Goal: Transaction & Acquisition: Subscribe to service/newsletter

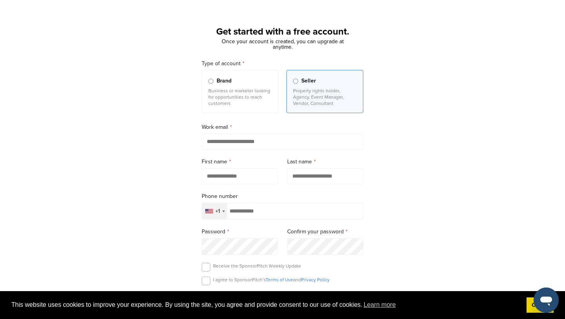
scroll to position [28, 0]
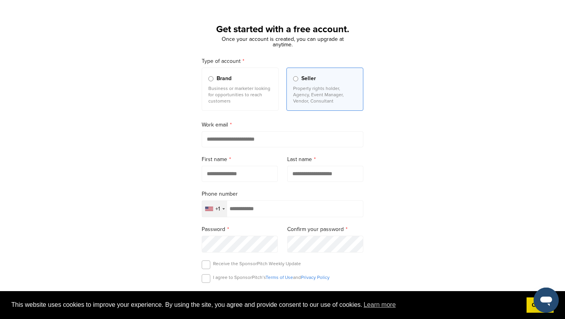
click at [223, 97] on p "Business or marketer looking for opportunities to reach customers" at bounding box center [241, 94] width 64 height 19
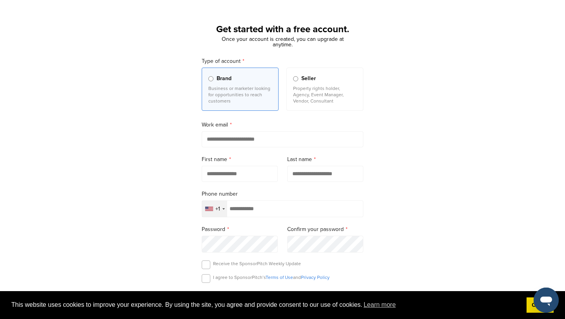
click at [320, 100] on p "Property rights holder, Agency, Event Manager, Vendor, Consultant" at bounding box center [325, 94] width 64 height 19
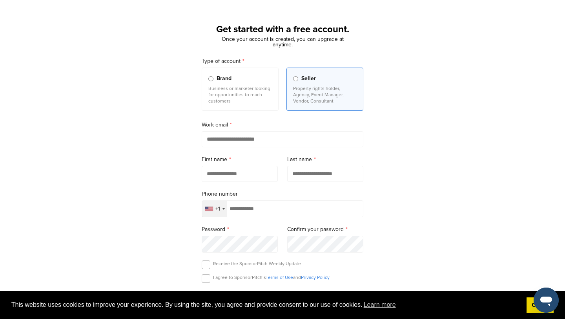
click at [236, 139] on input "email" at bounding box center [283, 139] width 162 height 16
type input "**********"
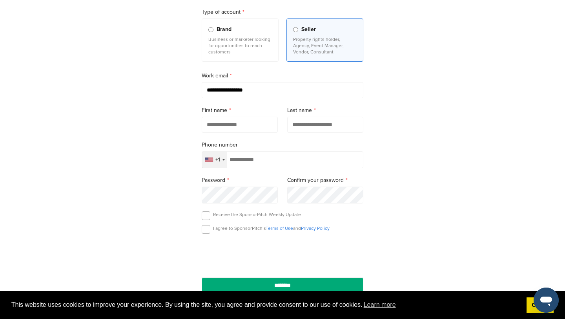
scroll to position [78, 0]
click at [236, 127] on input "text" at bounding box center [240, 124] width 76 height 16
type input "****"
type input "*********"
type input "**********"
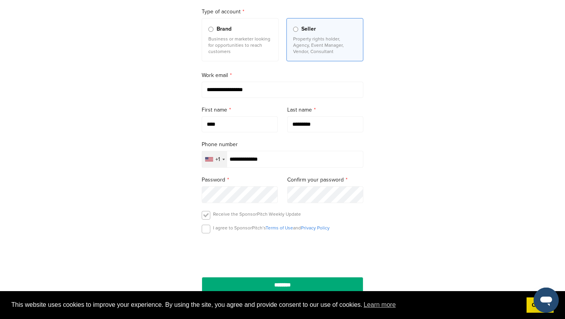
click at [204, 217] on label at bounding box center [206, 215] width 9 height 9
click at [210, 211] on form "**********" at bounding box center [283, 149] width 162 height 285
click at [209, 215] on label at bounding box center [206, 215] width 9 height 9
click at [209, 233] on label at bounding box center [206, 229] width 9 height 9
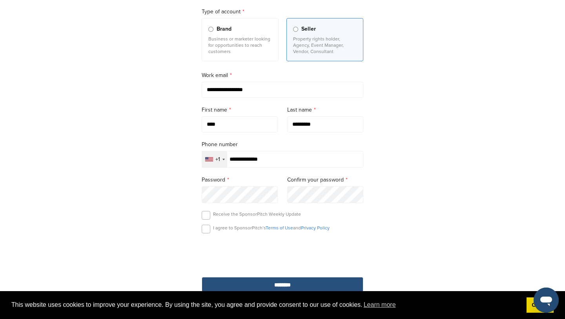
click at [270, 285] on input "********" at bounding box center [283, 285] width 162 height 16
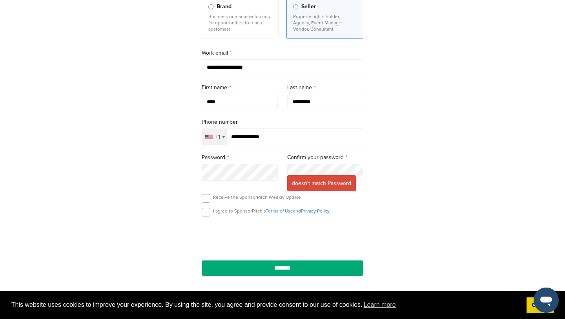
scroll to position [103, 0]
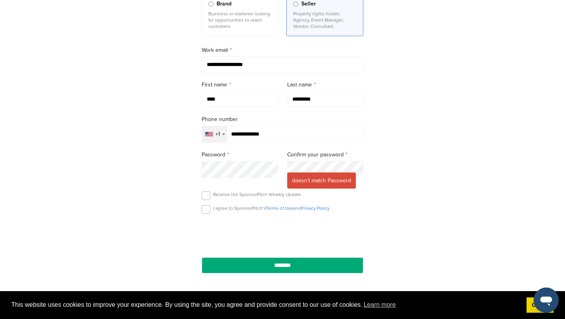
click at [202, 257] on input "********" at bounding box center [283, 265] width 162 height 16
click at [204, 205] on form "**********" at bounding box center [283, 127] width 162 height 291
click at [206, 209] on label at bounding box center [206, 209] width 9 height 9
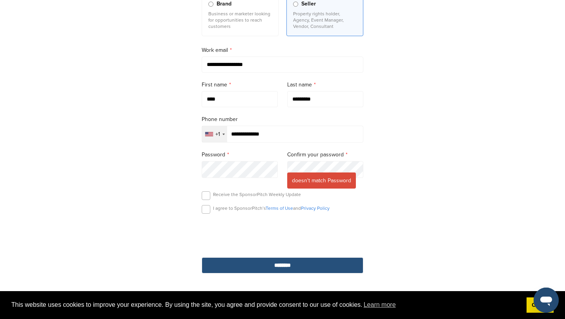
click at [262, 260] on input "********" at bounding box center [283, 265] width 162 height 16
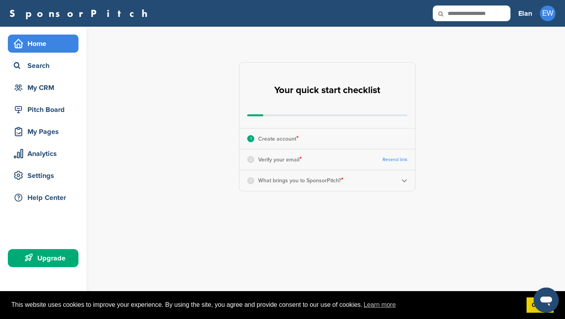
click at [406, 182] on img at bounding box center [405, 180] width 6 height 6
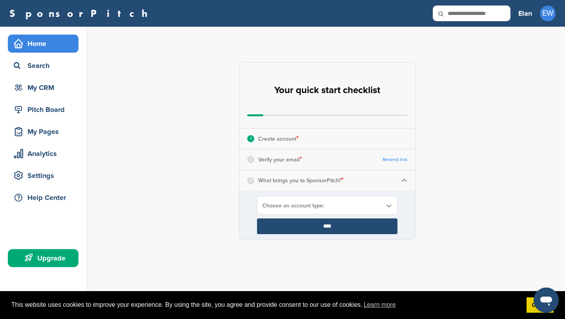
click at [406, 182] on img at bounding box center [405, 180] width 6 height 6
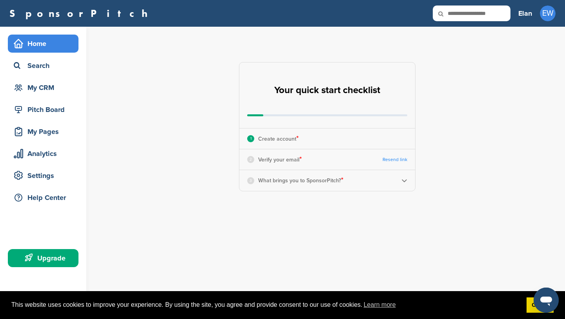
click at [403, 177] on div "3 What brings you to SponsorPitch? *" at bounding box center [328, 180] width 176 height 20
click at [403, 178] on img at bounding box center [405, 180] width 6 height 6
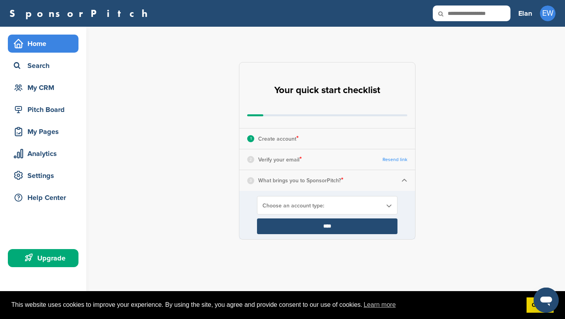
click at [374, 202] on span "Choose an account type:" at bounding box center [322, 205] width 119 height 7
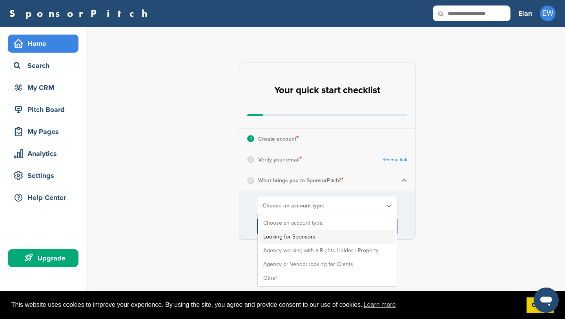
click at [381, 239] on li "Looking for Sponsors" at bounding box center [328, 237] width 136 height 14
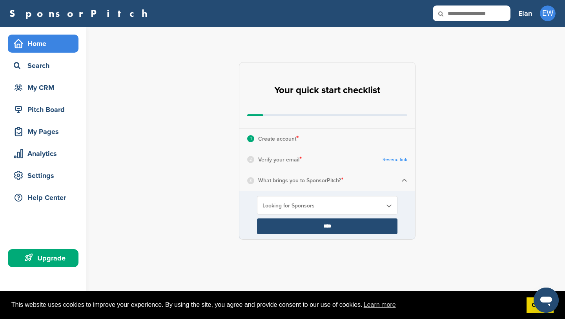
click at [397, 157] on link "Resend link" at bounding box center [395, 160] width 25 height 6
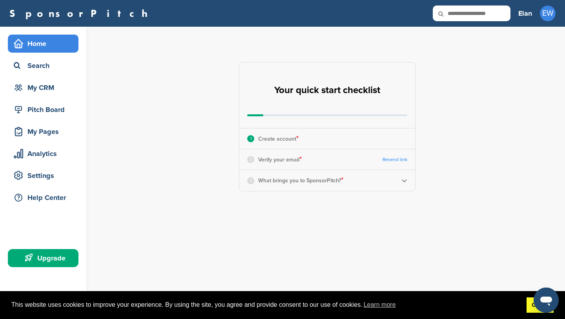
click at [533, 311] on link "Got it!" at bounding box center [540, 305] width 27 height 16
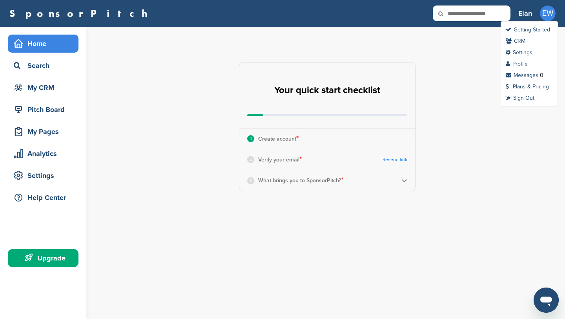
click at [543, 18] on span "EW" at bounding box center [548, 13] width 16 height 16
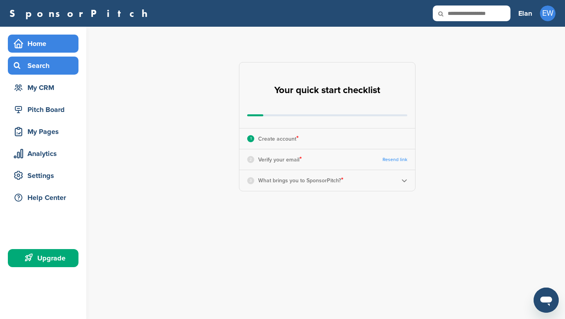
click at [59, 71] on div "Search" at bounding box center [45, 66] width 67 height 14
click at [534, 16] on div "Elan EW Getting Started CRM Settings Profile Messages 0 Plans & Pricing Sign Out" at bounding box center [537, 13] width 37 height 17
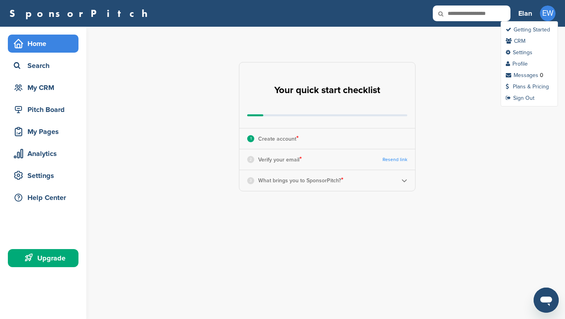
click at [545, 16] on span "EW" at bounding box center [548, 13] width 16 height 16
click at [524, 64] on link "Profile" at bounding box center [517, 63] width 22 height 7
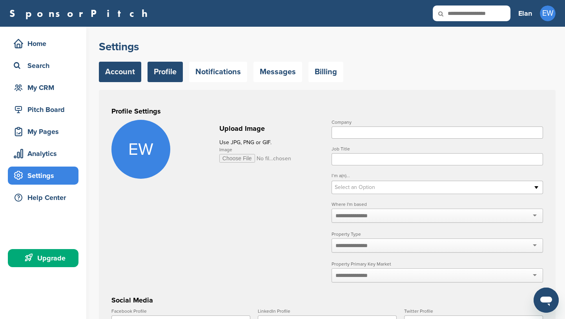
click at [112, 71] on link "Account" at bounding box center [120, 72] width 42 height 20
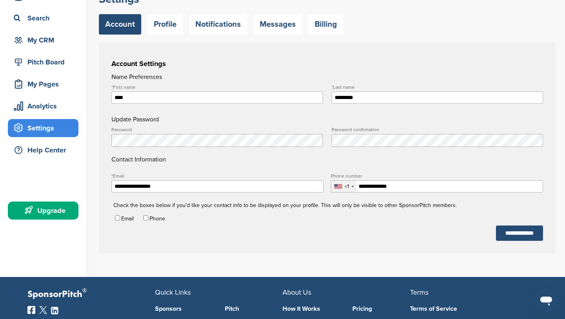
scroll to position [55, 0]
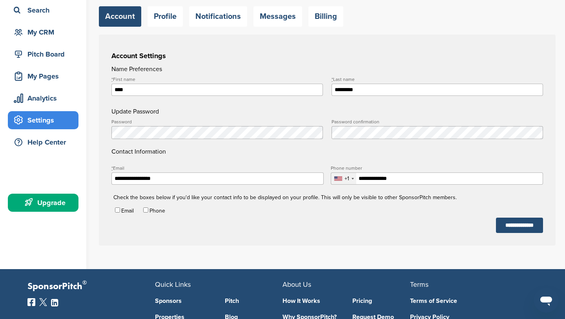
drag, startPoint x: 198, startPoint y: 184, endPoint x: 77, endPoint y: 181, distance: 120.6
click at [77, 181] on div "**********" at bounding box center [282, 120] width 565 height 298
paste input "email"
type input "**********"
click at [522, 236] on div "**********" at bounding box center [327, 140] width 457 height 211
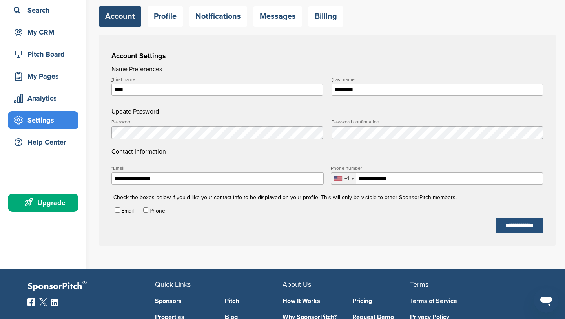
click at [522, 233] on input "**********" at bounding box center [519, 225] width 47 height 15
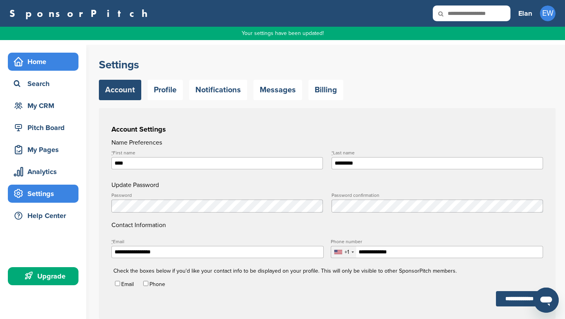
click at [38, 67] on div "Home" at bounding box center [45, 62] width 67 height 14
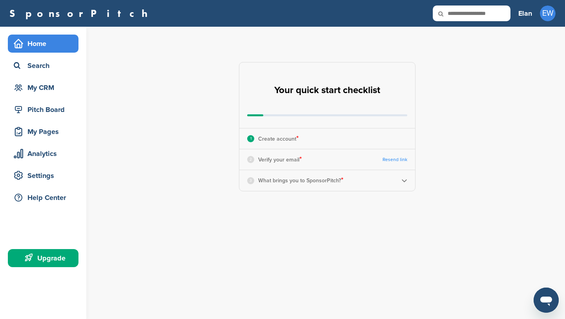
click at [391, 157] on link "Resend link" at bounding box center [395, 160] width 25 height 6
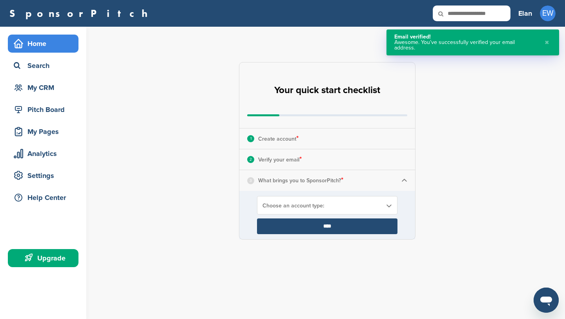
click at [319, 207] on span "Choose an account type:" at bounding box center [322, 205] width 119 height 7
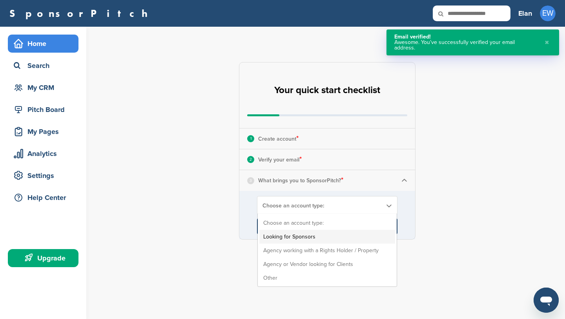
click at [309, 231] on li "Looking for Sponsors" at bounding box center [328, 237] width 136 height 14
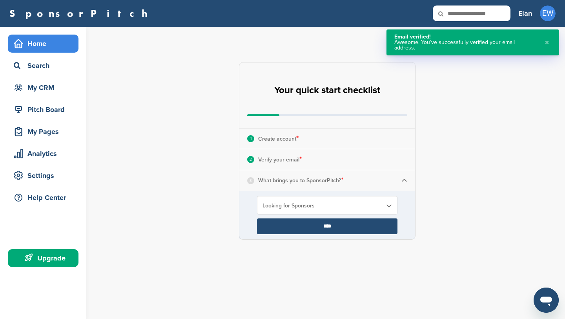
click at [309, 231] on input "****" at bounding box center [327, 226] width 141 height 16
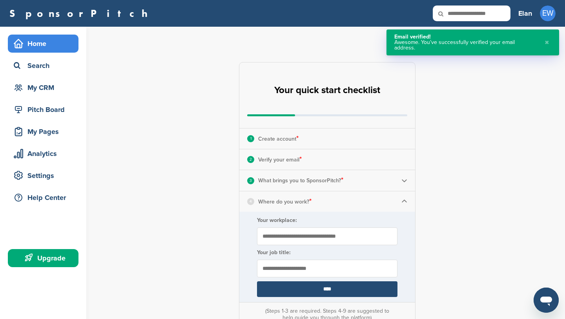
click at [298, 236] on input "Your workplace:" at bounding box center [327, 236] width 141 height 18
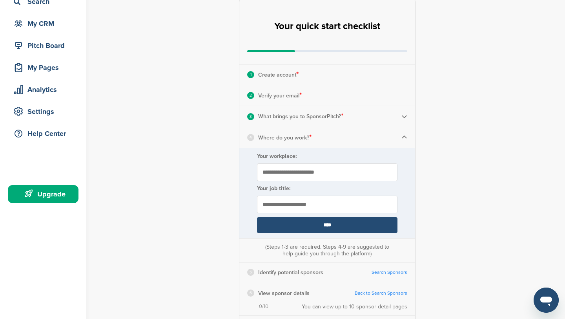
scroll to position [65, 0]
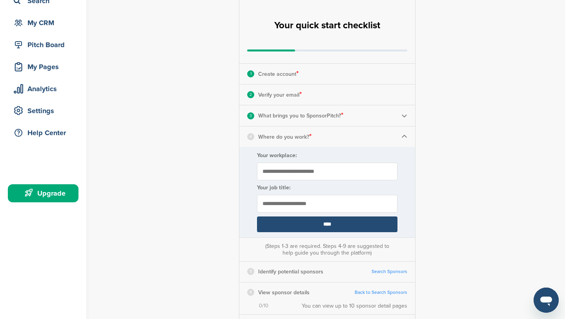
type input "**********"
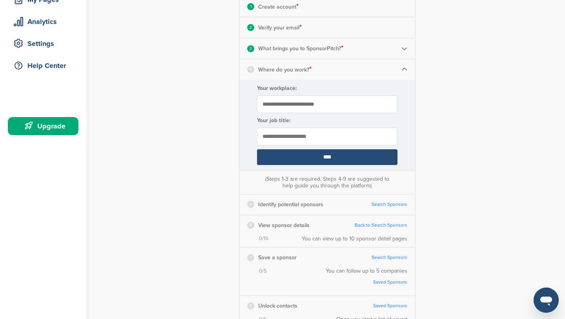
scroll to position [145, 0]
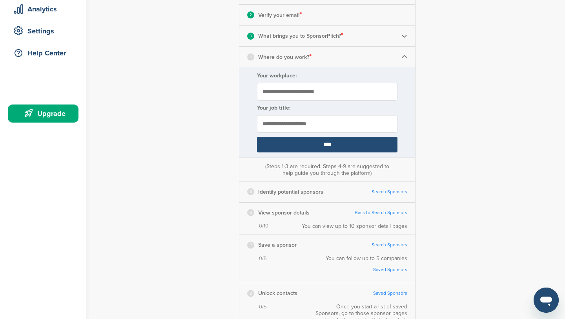
click at [347, 128] on input "text" at bounding box center [327, 124] width 141 height 18
click at [289, 123] on input "**********" at bounding box center [327, 124] width 141 height 18
click at [299, 124] on input "**********" at bounding box center [327, 124] width 141 height 18
type input "**********"
click at [330, 144] on input "****" at bounding box center [327, 145] width 141 height 16
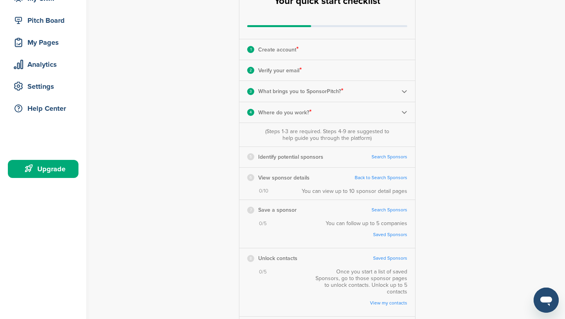
scroll to position [88, 0]
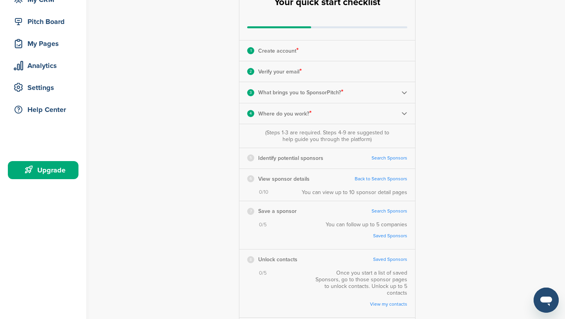
click at [384, 157] on link "Search Sponsors" at bounding box center [390, 158] width 36 height 6
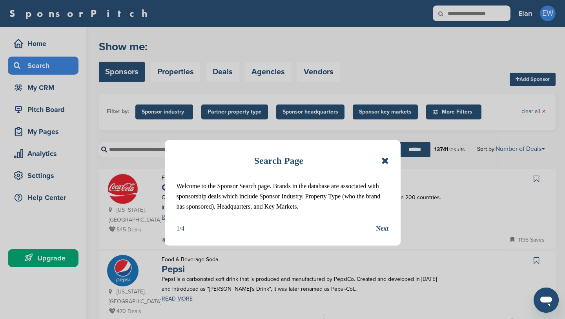
click at [381, 227] on div "Next" at bounding box center [383, 228] width 13 height 10
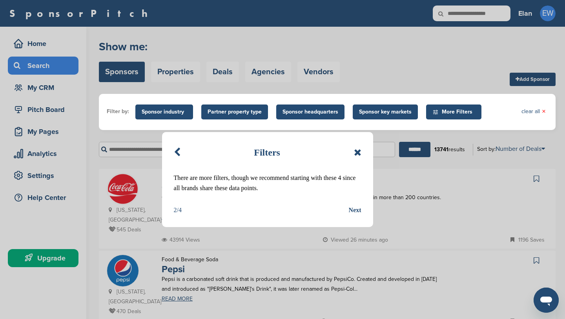
click at [352, 212] on div "Next" at bounding box center [355, 210] width 13 height 10
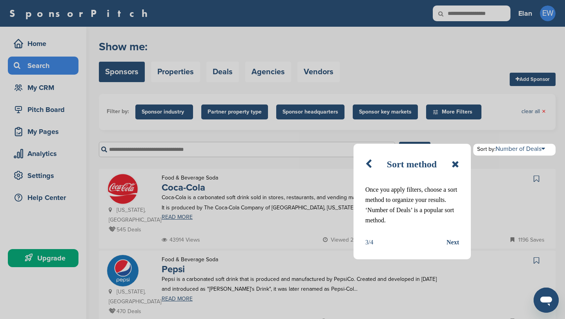
click at [454, 245] on div "Next" at bounding box center [453, 242] width 13 height 10
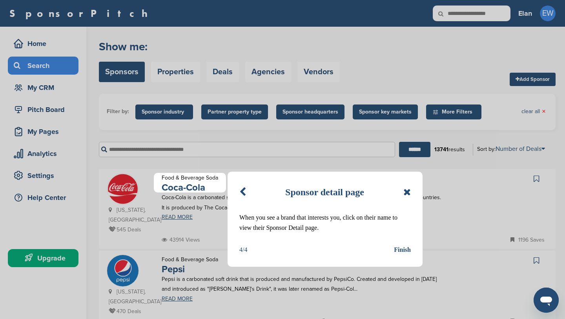
click at [397, 254] on div "Finish" at bounding box center [402, 250] width 17 height 10
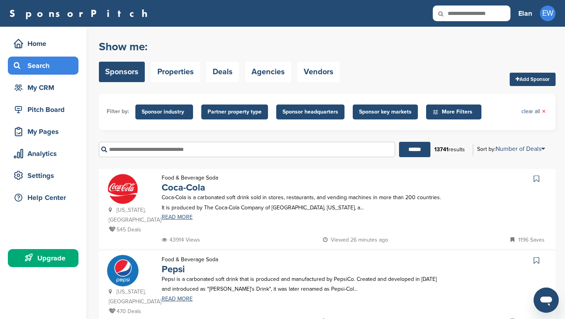
click at [219, 109] on span "Partner property type" at bounding box center [235, 112] width 54 height 9
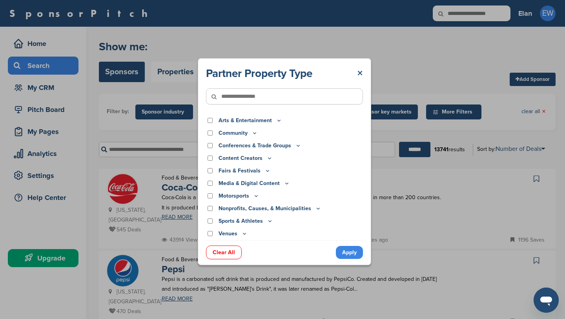
click at [358, 74] on link "×" at bounding box center [360, 73] width 6 height 14
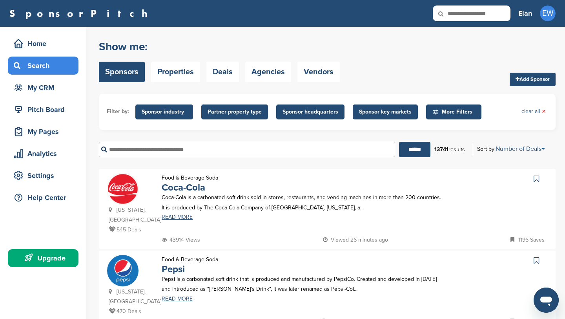
click at [175, 106] on span "Sponsor industry" at bounding box center [164, 111] width 58 height 15
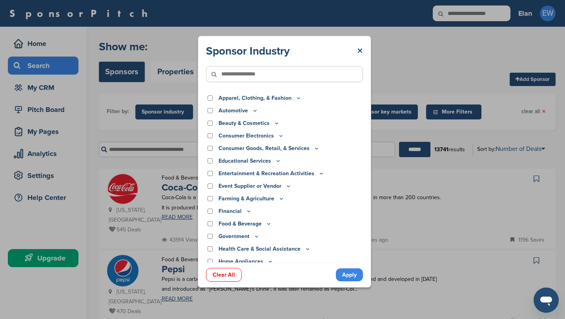
click at [256, 100] on p "Apparel, Clothing, & Fashion" at bounding box center [260, 98] width 83 height 9
click at [257, 99] on p "Apparel, Clothing, & Fashion" at bounding box center [260, 98] width 83 height 9
click at [296, 97] on icon at bounding box center [299, 98] width 6 height 7
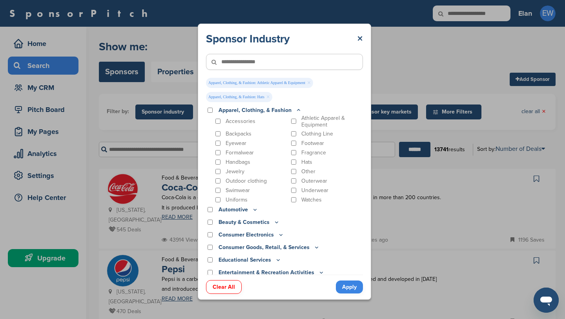
click at [296, 109] on icon at bounding box center [299, 110] width 6 height 7
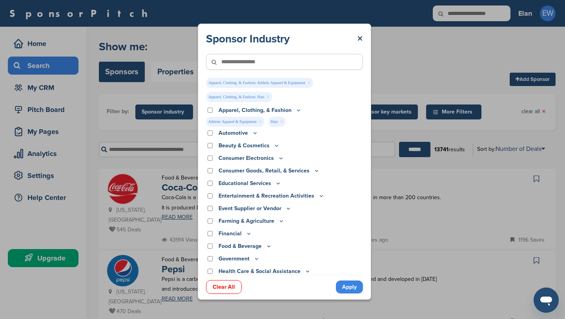
click at [349, 283] on link "Apply" at bounding box center [349, 286] width 27 height 13
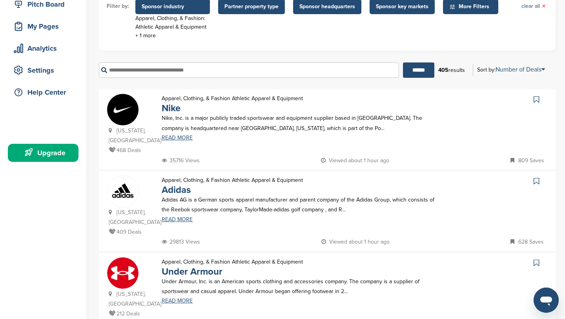
scroll to position [98, 0]
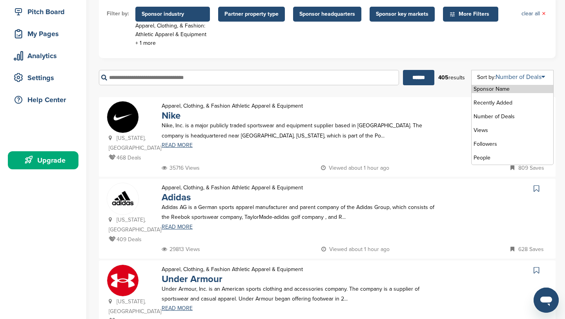
click at [508, 73] on div "Sort by: Number of Deals Sponsor Name Recently Added Number of Deals Views Foll…" at bounding box center [514, 78] width 83 height 12
click at [499, 105] on li "Recently Added" at bounding box center [513, 103] width 82 height 8
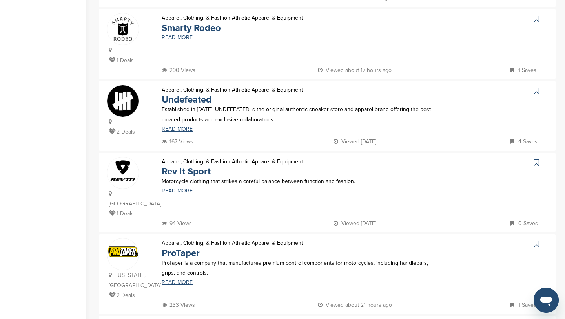
scroll to position [341, 0]
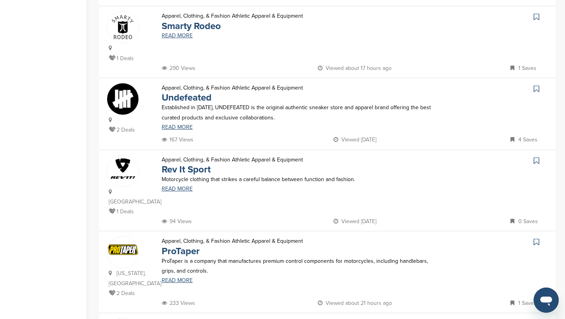
click at [185, 102] on p "Established in 2002, UNDEFEATED is the original authentic sneaker store and app…" at bounding box center [302, 112] width 280 height 20
click at [185, 92] on link "Undefeated" at bounding box center [187, 97] width 50 height 11
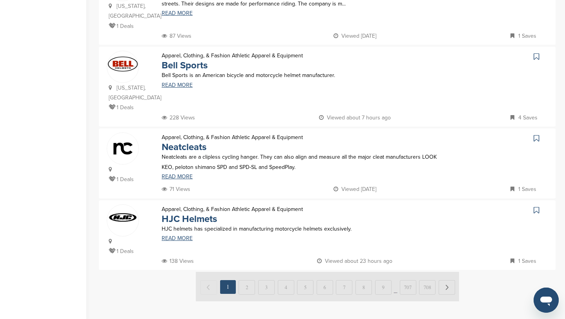
scroll to position [713, 0]
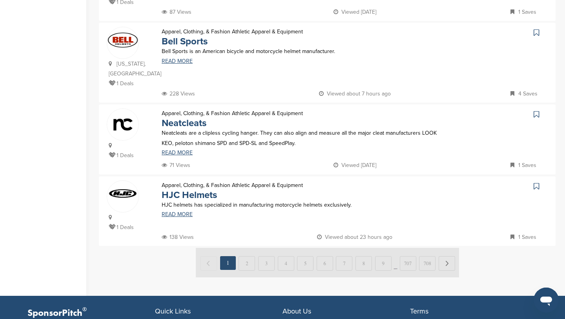
click at [269, 248] on img at bounding box center [327, 262] width 263 height 29
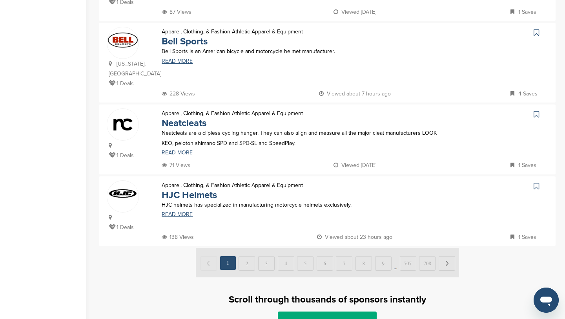
click at [265, 248] on img at bounding box center [327, 262] width 263 height 29
click at [253, 248] on img at bounding box center [327, 262] width 263 height 29
click at [446, 248] on img at bounding box center [327, 262] width 263 height 29
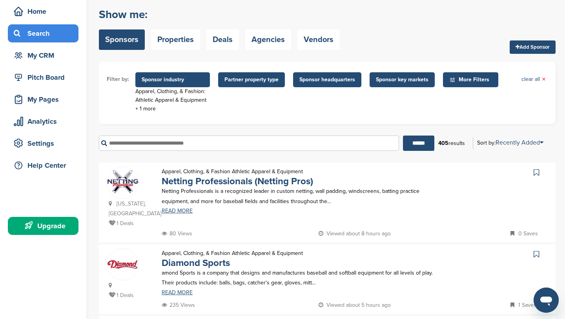
scroll to position [0, 0]
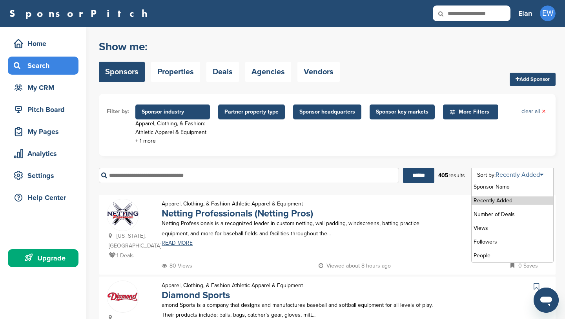
click at [510, 178] on link "Recently Added" at bounding box center [520, 175] width 48 height 8
click at [490, 226] on li "Views" at bounding box center [513, 228] width 82 height 8
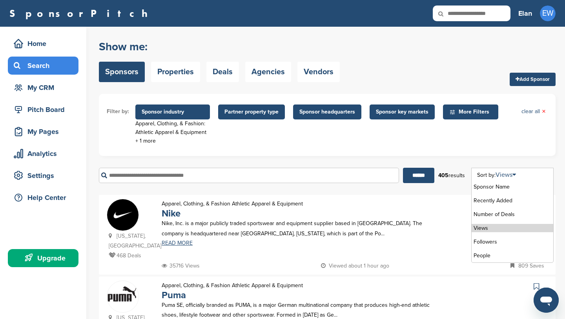
click at [480, 177] on div "Sort by: Views" at bounding box center [496, 175] width 39 height 6
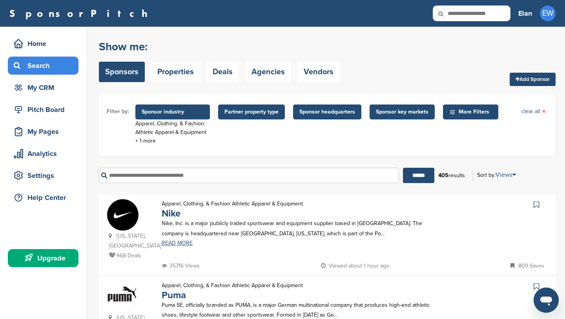
click at [468, 112] on span "More Filters" at bounding box center [472, 112] width 45 height 9
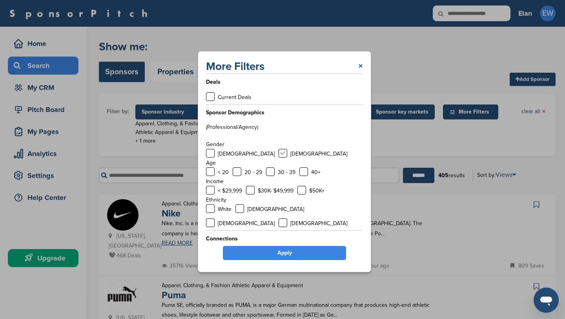
scroll to position [3, 0]
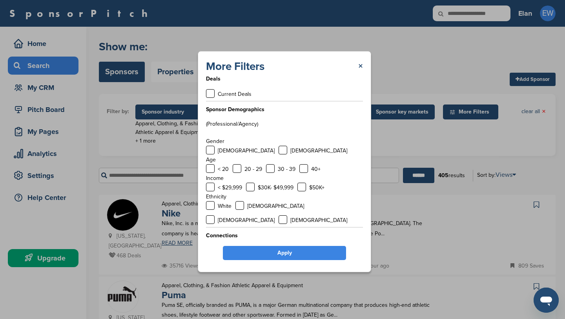
click at [355, 66] on div "More Filters ×" at bounding box center [284, 66] width 157 height 14
click at [358, 64] on div "More Filters ×" at bounding box center [284, 66] width 157 height 14
click at [360, 64] on link "×" at bounding box center [361, 66] width 5 height 14
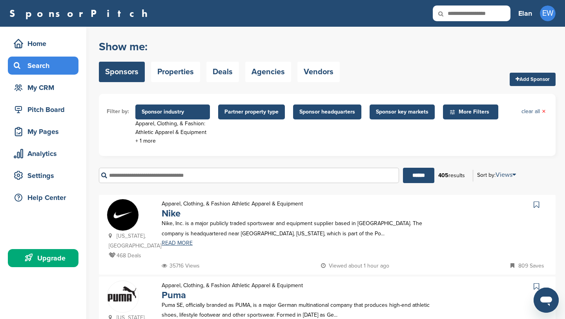
click at [401, 113] on span "Sponsor key markets" at bounding box center [402, 112] width 53 height 9
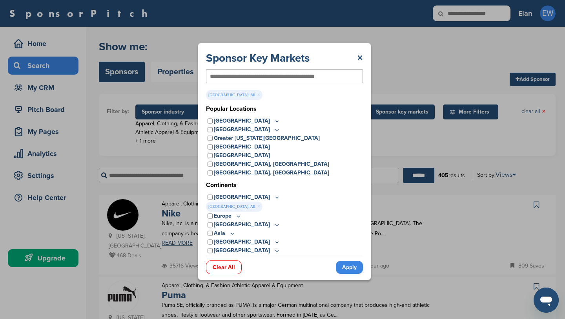
click at [350, 270] on link "Apply" at bounding box center [349, 267] width 27 height 13
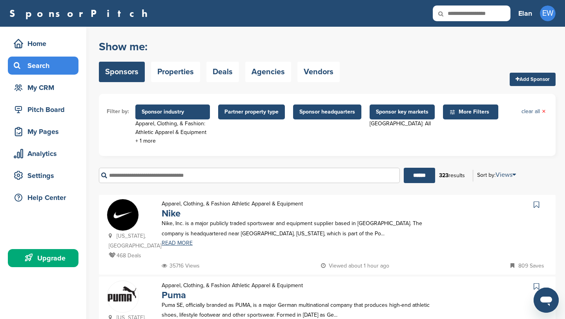
click at [307, 110] on span "Sponsor headquarters" at bounding box center [328, 112] width 56 height 9
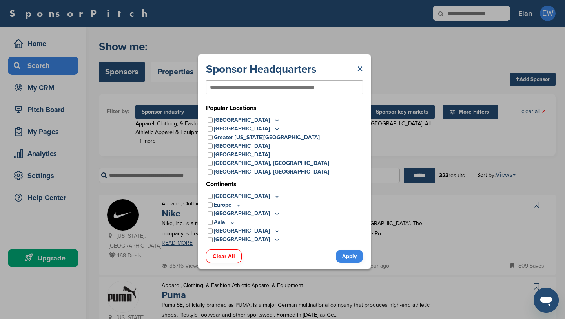
click at [362, 71] on link "×" at bounding box center [360, 69] width 6 height 14
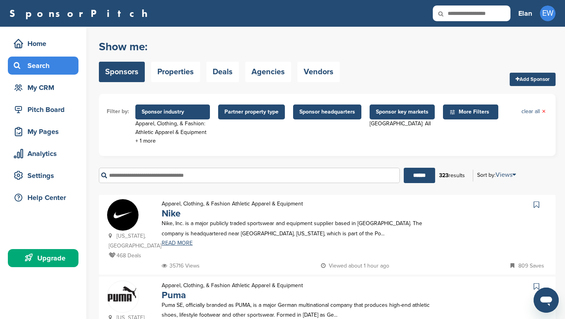
click at [278, 110] on span "Partner property type" at bounding box center [251, 111] width 67 height 15
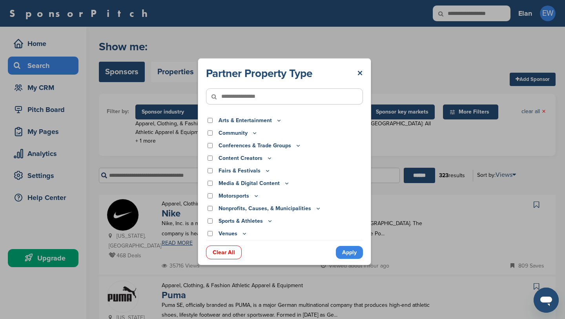
click at [243, 134] on p "Community" at bounding box center [238, 133] width 39 height 9
click at [252, 133] on icon at bounding box center [255, 133] width 6 height 7
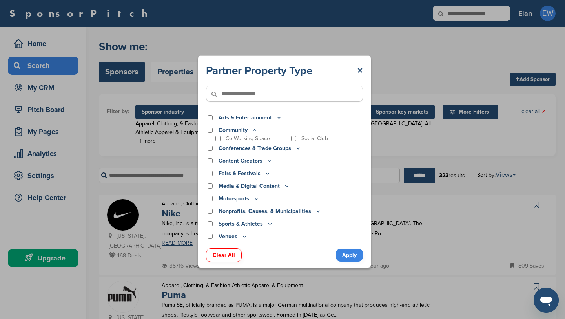
click at [253, 129] on icon at bounding box center [255, 130] width 6 height 7
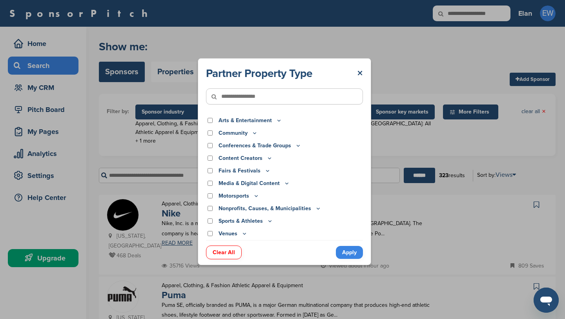
click at [267, 221] on icon at bounding box center [270, 221] width 6 height 7
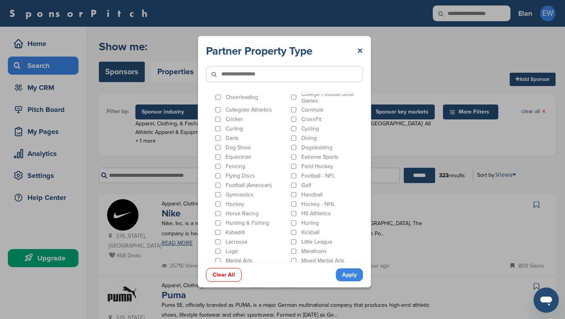
scroll to position [198, 0]
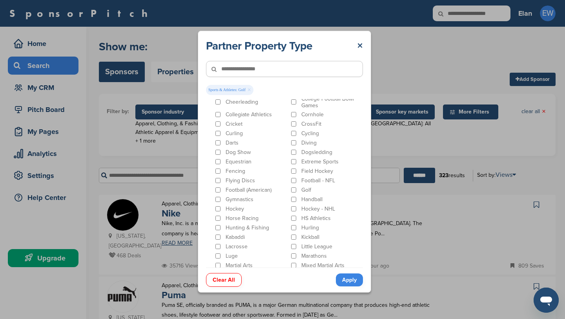
click at [353, 281] on link "Apply" at bounding box center [349, 279] width 27 height 13
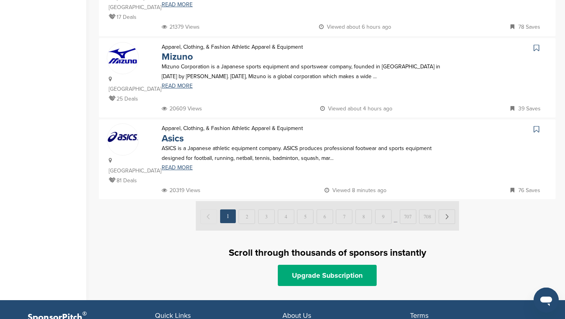
scroll to position [831, 0]
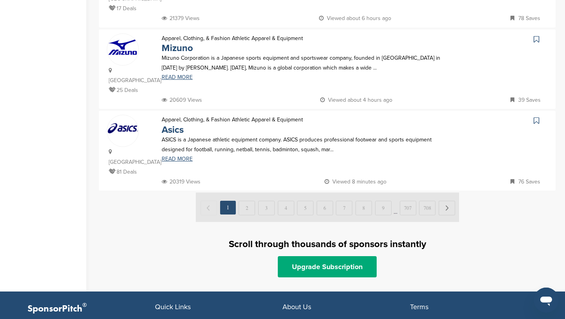
click at [248, 192] on img at bounding box center [327, 206] width 263 height 29
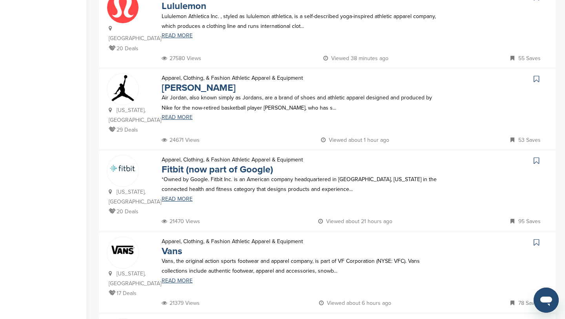
scroll to position [0, 0]
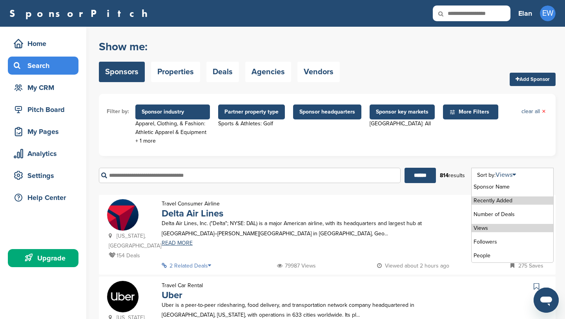
click at [495, 204] on li "Recently Added" at bounding box center [513, 200] width 82 height 8
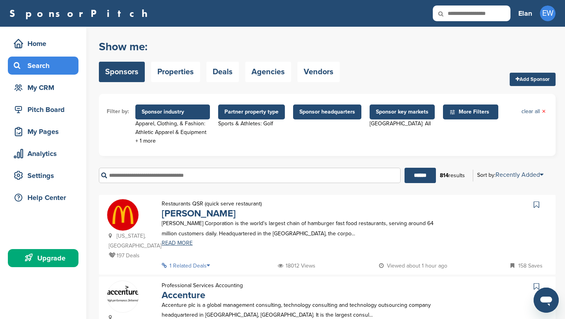
click at [207, 115] on span "Sponsor industry" at bounding box center [172, 111] width 75 height 15
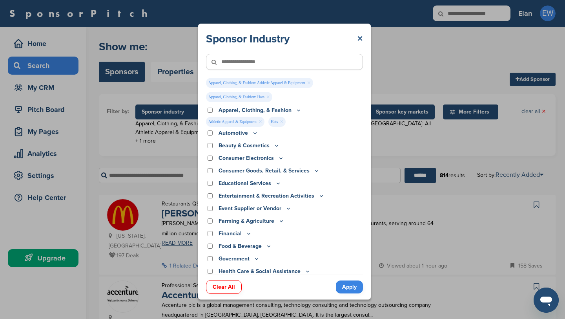
click at [360, 40] on link "×" at bounding box center [360, 39] width 6 height 14
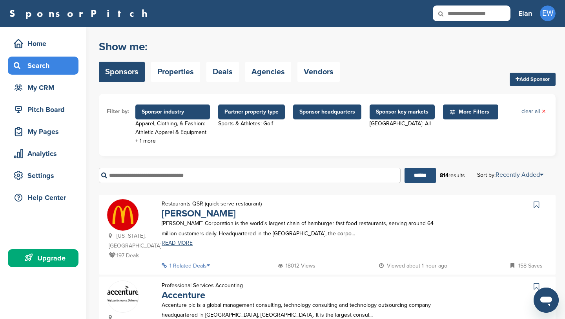
click at [422, 174] on input "******" at bounding box center [420, 175] width 31 height 15
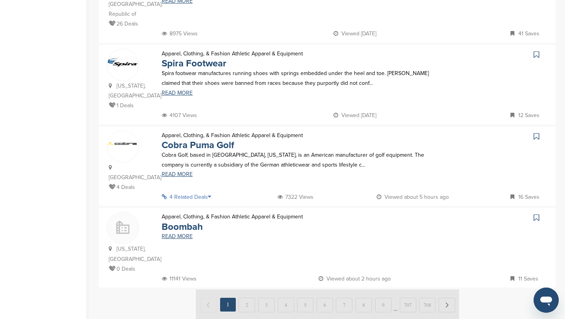
scroll to position [723, 0]
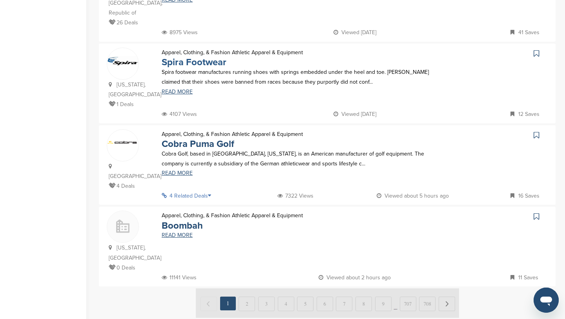
click at [207, 57] on link "Spira Footwear" at bounding box center [194, 62] width 65 height 11
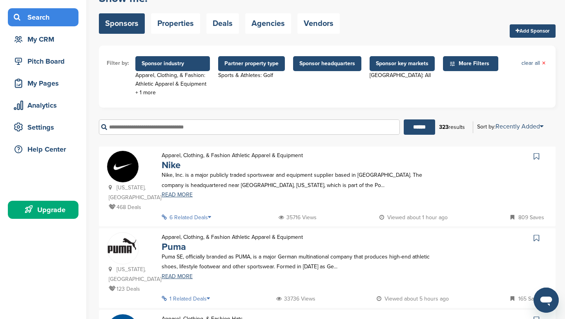
scroll to position [0, 0]
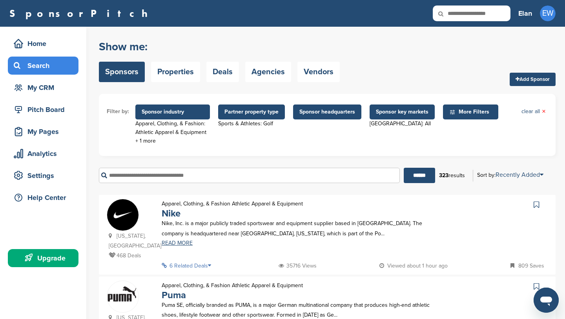
click at [63, 261] on div "Upgrade" at bounding box center [45, 258] width 67 height 14
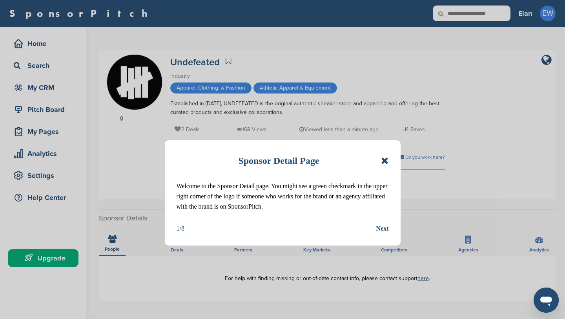
click at [377, 226] on div "Next" at bounding box center [383, 228] width 13 height 10
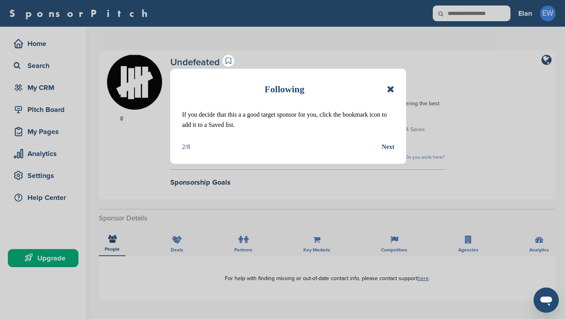
click at [385, 143] on div "Next" at bounding box center [388, 147] width 13 height 10
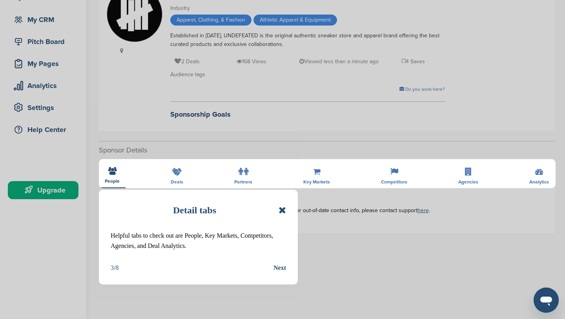
scroll to position [69, 0]
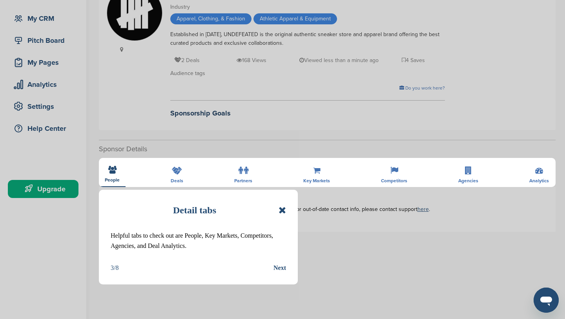
click at [278, 269] on div "Next" at bounding box center [280, 268] width 13 height 10
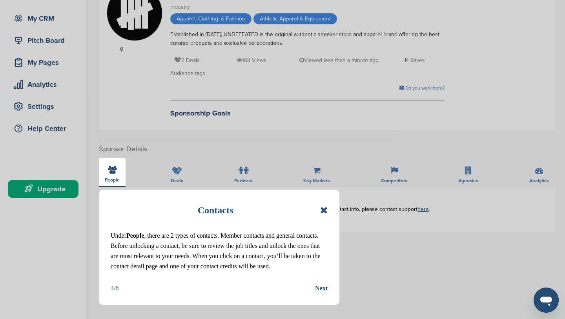
click at [318, 292] on div "Next" at bounding box center [321, 288] width 13 height 10
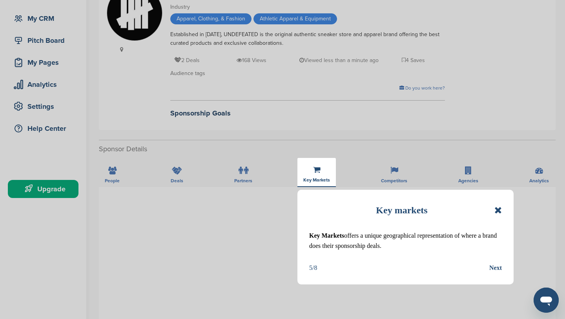
click at [498, 268] on div "Next" at bounding box center [496, 268] width 13 height 10
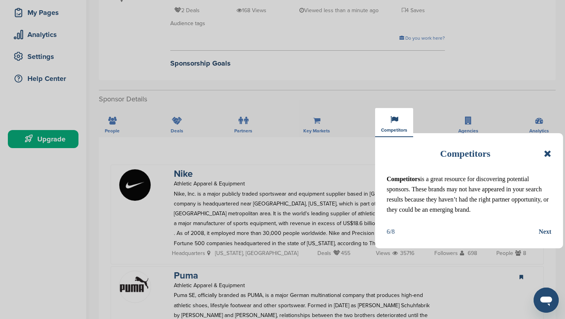
scroll to position [126, 0]
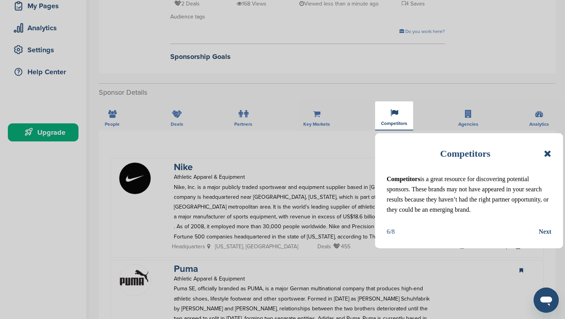
click at [544, 233] on div "Next" at bounding box center [545, 232] width 13 height 10
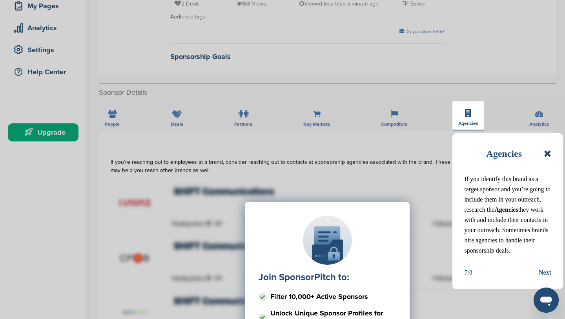
click at [545, 274] on div "Next" at bounding box center [545, 272] width 13 height 10
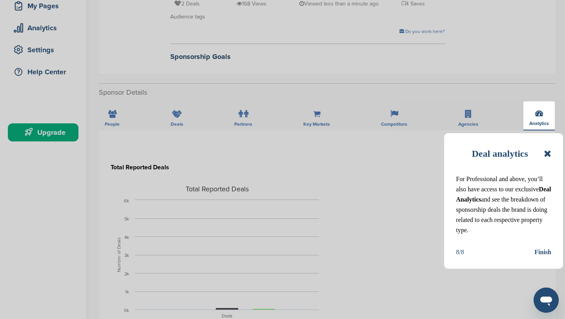
click at [543, 252] on div "Finish" at bounding box center [543, 252] width 17 height 10
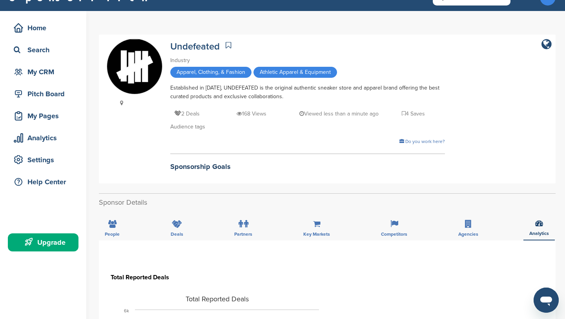
scroll to position [0, 0]
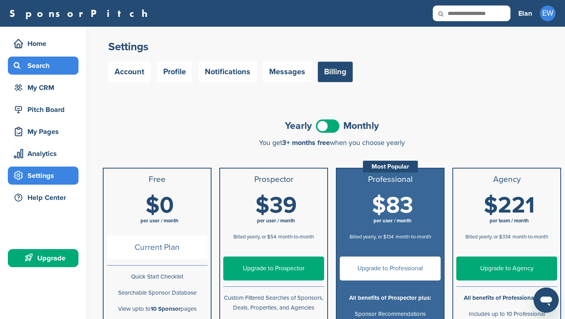
click at [51, 63] on div "Search" at bounding box center [45, 66] width 67 height 14
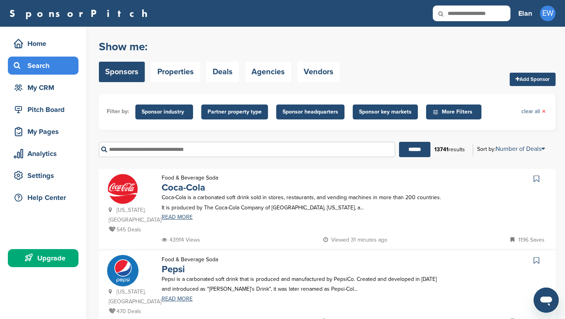
click at [192, 115] on li "Sponsor industry" at bounding box center [165, 111] width 62 height 15
click at [187, 115] on span "Sponsor industry" at bounding box center [164, 111] width 58 height 15
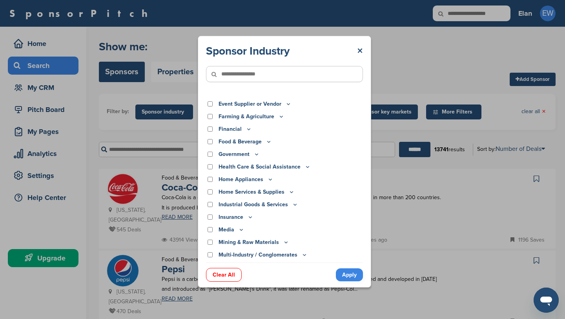
scroll to position [83, 0]
click at [260, 140] on p "Food & Beverage" at bounding box center [245, 141] width 53 height 9
click at [268, 141] on icon at bounding box center [269, 140] width 3 height 1
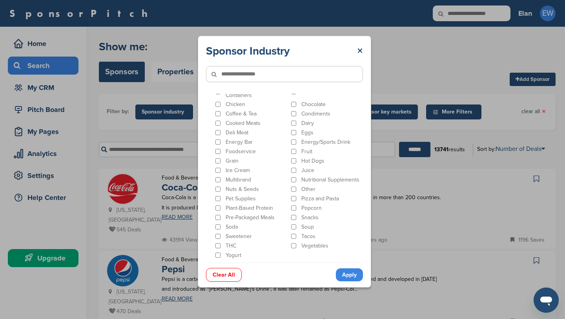
scroll to position [184, 0]
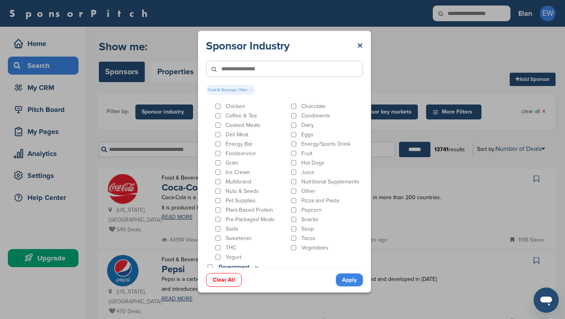
click at [351, 278] on link "Apply" at bounding box center [349, 279] width 27 height 13
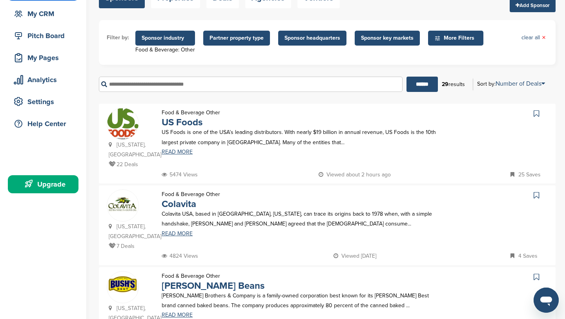
scroll to position [0, 0]
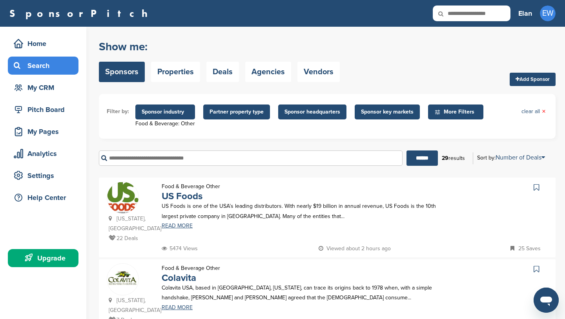
click at [165, 116] on span "Sponsor industry" at bounding box center [165, 112] width 47 height 9
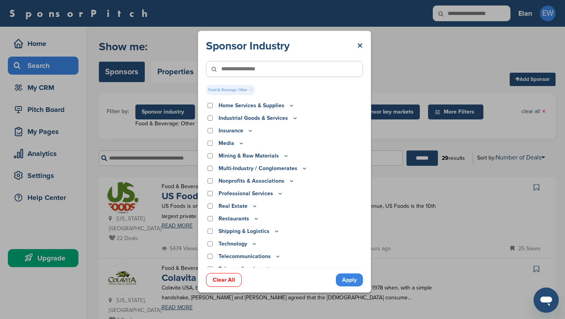
click at [248, 91] on span "Food & Beverage: Other ×" at bounding box center [230, 90] width 49 height 10
click at [249, 91] on link "×" at bounding box center [251, 90] width 4 height 9
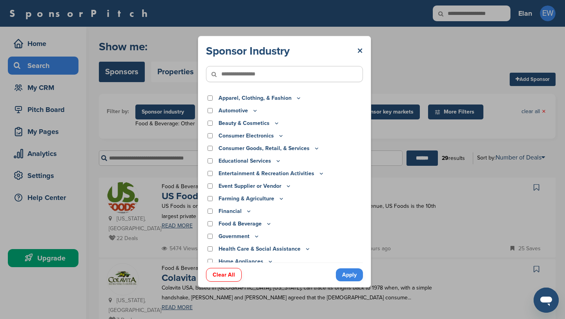
click at [297, 97] on icon at bounding box center [299, 98] width 6 height 7
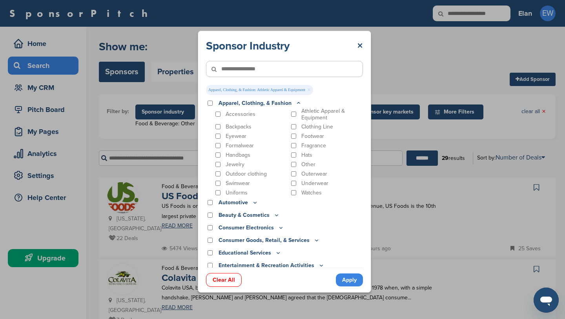
click at [344, 280] on link "Apply" at bounding box center [349, 279] width 27 height 13
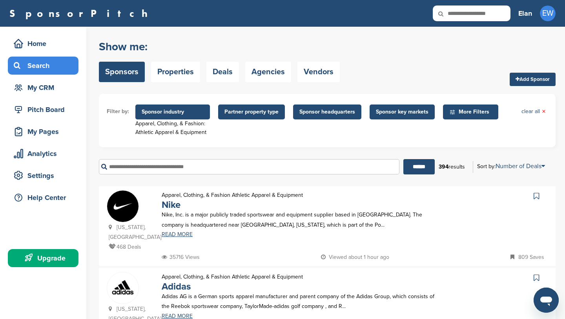
click at [420, 114] on span "Sponsor key markets" at bounding box center [402, 112] width 53 height 9
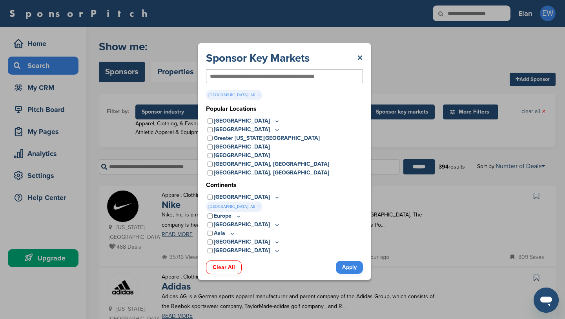
click at [342, 264] on link "Apply" at bounding box center [349, 267] width 27 height 13
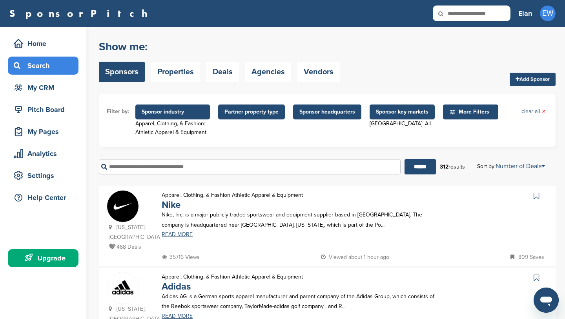
click at [267, 113] on span "Partner property type" at bounding box center [252, 112] width 54 height 9
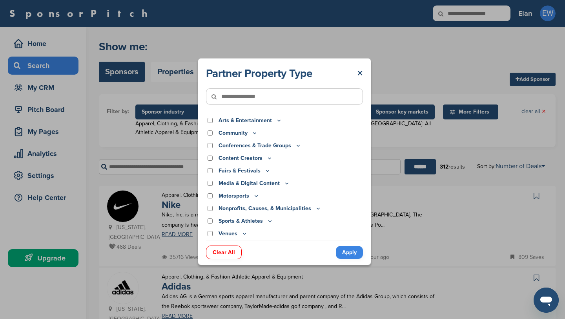
click at [263, 223] on p "Sports & Athletes" at bounding box center [246, 221] width 55 height 9
click at [267, 223] on icon at bounding box center [270, 221] width 6 height 7
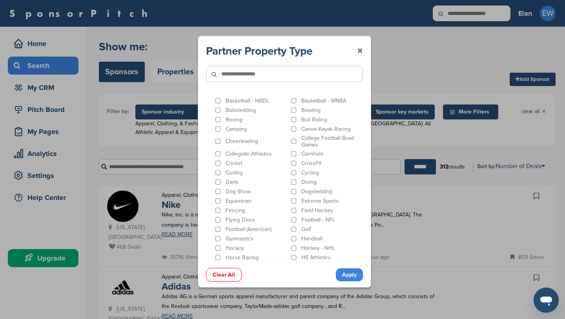
scroll to position [157, 0]
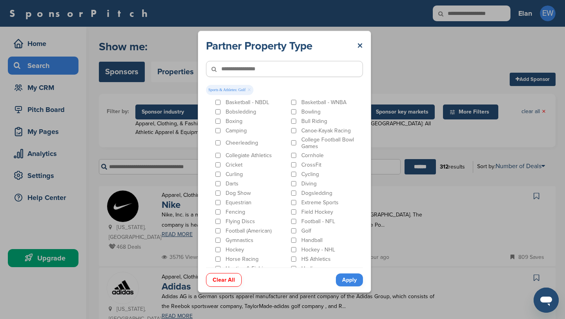
click at [343, 278] on link "Apply" at bounding box center [349, 279] width 27 height 13
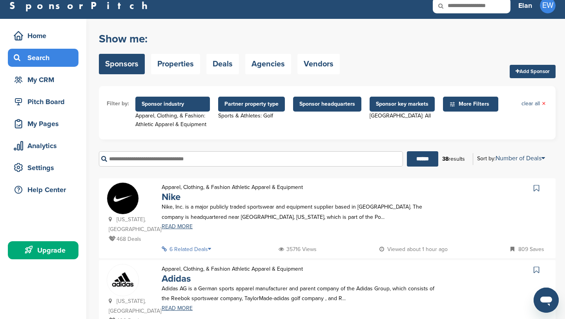
scroll to position [7, 0]
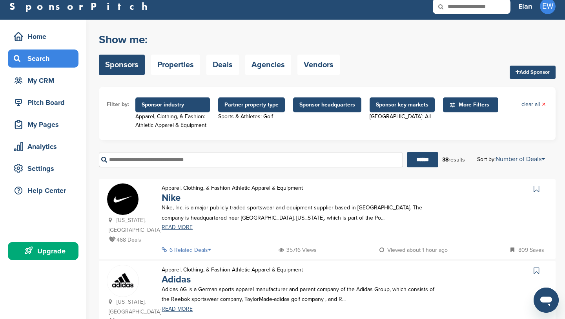
click at [195, 106] on span "Sponsor industry" at bounding box center [173, 105] width 62 height 9
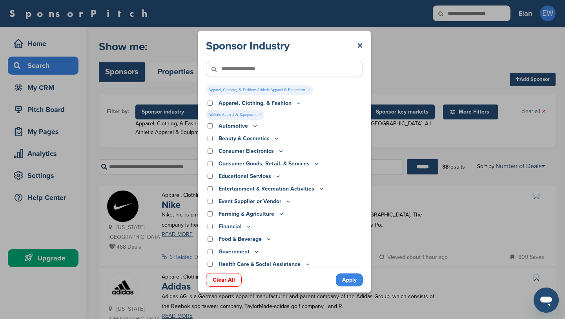
click at [230, 285] on link "Clear All" at bounding box center [224, 280] width 36 height 14
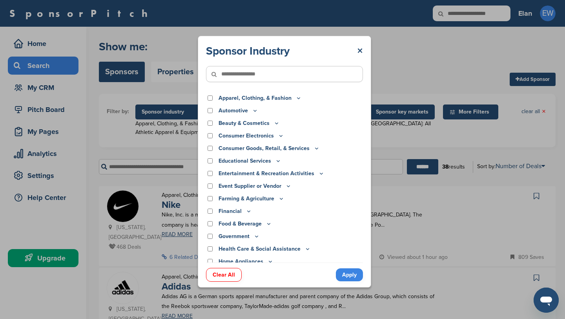
click at [353, 270] on link "Apply" at bounding box center [349, 274] width 27 height 13
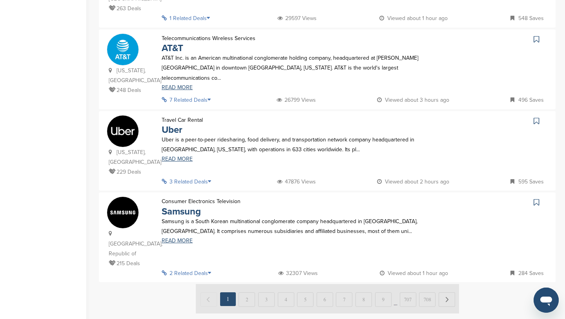
scroll to position [729, 0]
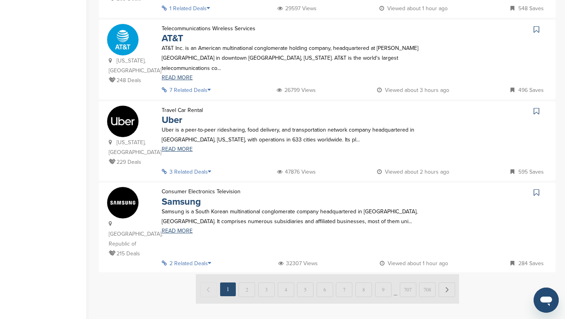
click at [445, 274] on img at bounding box center [327, 288] width 263 height 29
click at [248, 274] on img at bounding box center [327, 288] width 263 height 29
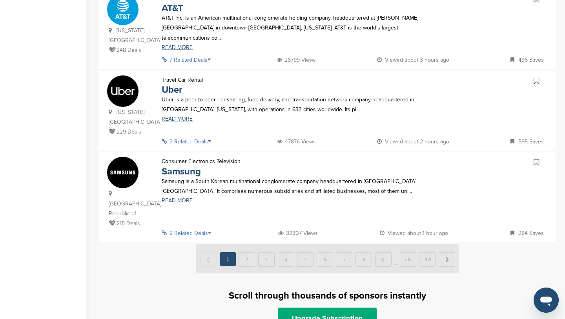
scroll to position [750, 0]
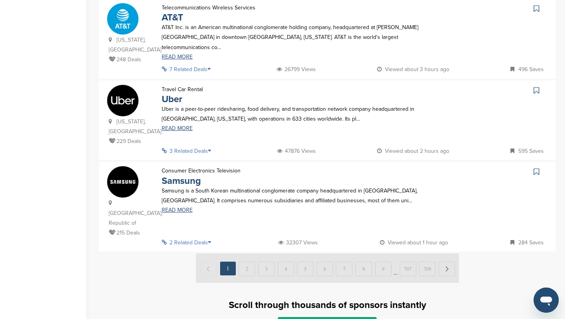
click at [244, 253] on img at bounding box center [327, 267] width 263 height 29
click at [245, 253] on img at bounding box center [327, 267] width 263 height 29
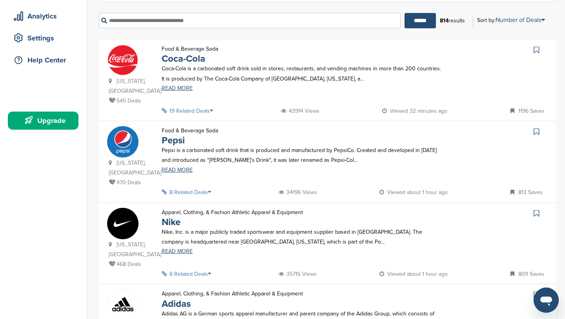
scroll to position [0, 0]
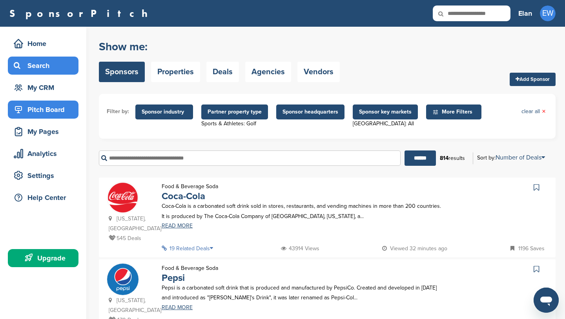
click at [64, 113] on div "Pitch Board" at bounding box center [45, 109] width 67 height 14
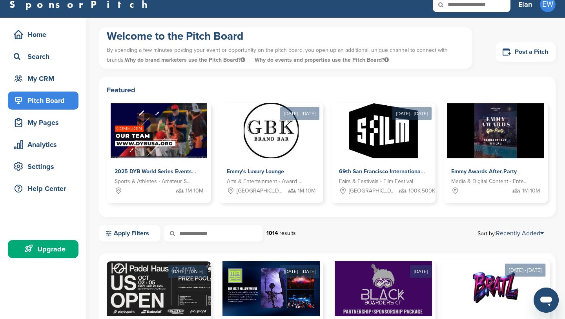
scroll to position [10, 0]
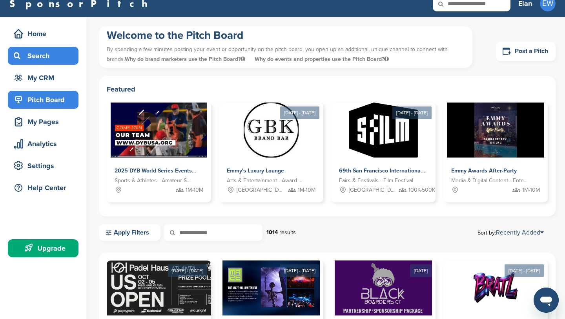
click at [57, 53] on div "Search" at bounding box center [45, 56] width 67 height 14
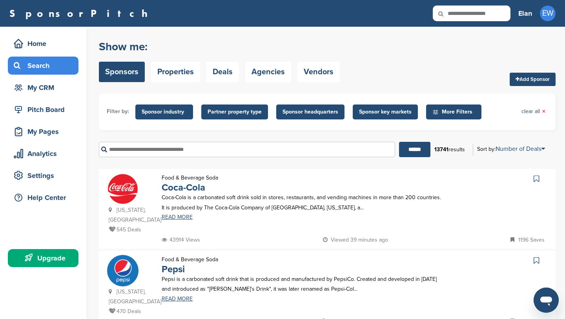
click at [246, 117] on span "Partner property type" at bounding box center [234, 111] width 67 height 15
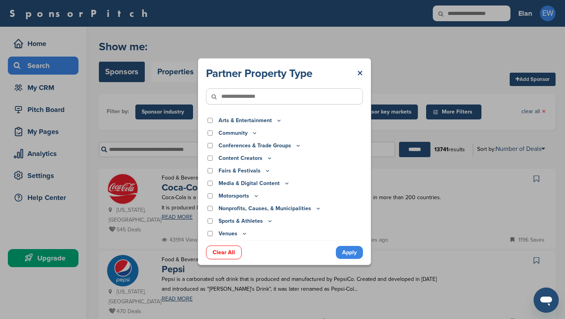
click at [254, 221] on p "Sports & Athletes" at bounding box center [246, 221] width 55 height 9
click at [272, 221] on icon at bounding box center [270, 221] width 6 height 7
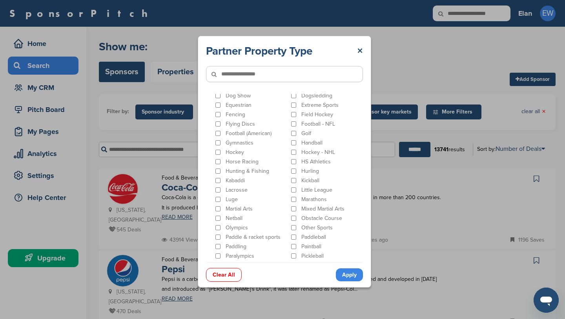
scroll to position [248, 0]
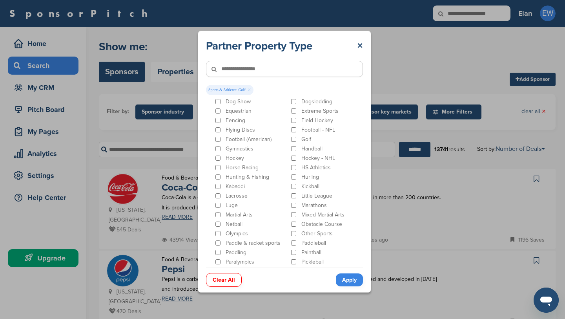
click at [345, 281] on link "Apply" at bounding box center [349, 279] width 27 height 13
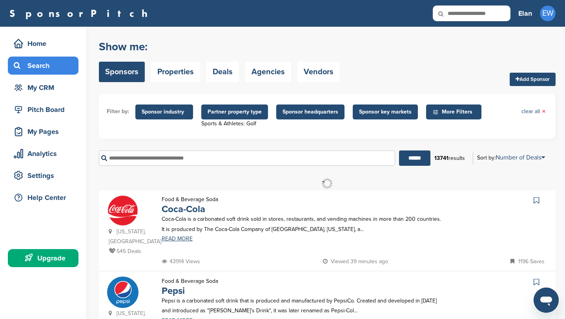
click at [168, 110] on span "Sponsor industry" at bounding box center [164, 112] width 45 height 9
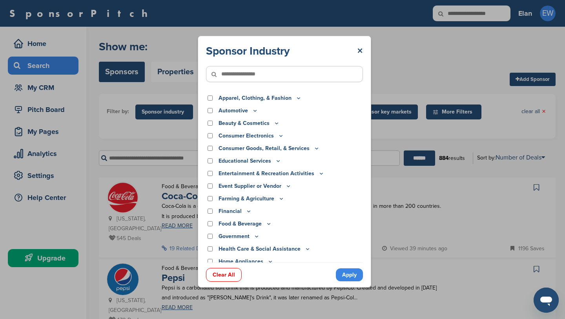
click at [249, 100] on p "Apparel, Clothing, & Fashion" at bounding box center [260, 98] width 83 height 9
click at [250, 99] on p "Apparel, Clothing, & Fashion" at bounding box center [260, 98] width 83 height 9
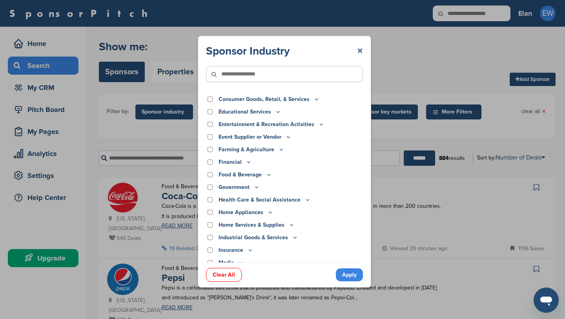
scroll to position [51, 0]
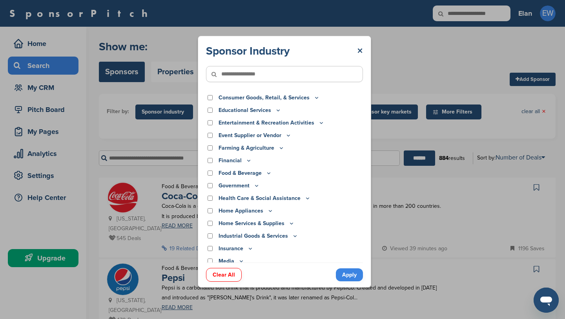
click at [310, 99] on p "Consumer Goods, Retail, & Services" at bounding box center [269, 97] width 101 height 9
click at [314, 99] on icon at bounding box center [317, 97] width 6 height 7
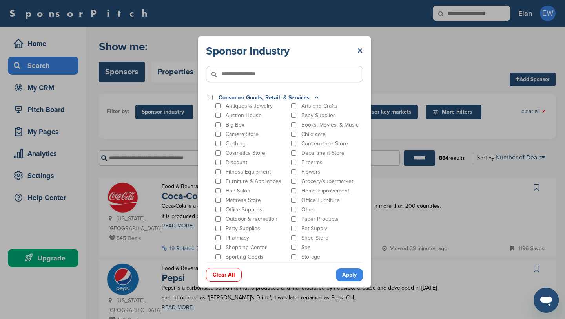
click at [314, 98] on icon at bounding box center [317, 97] width 6 height 7
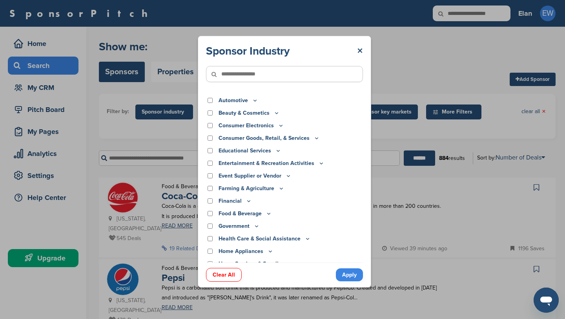
scroll to position [0, 0]
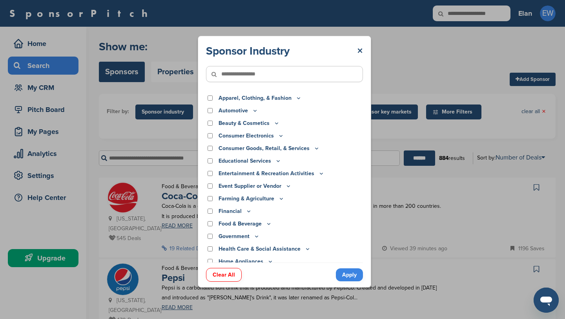
click at [296, 98] on icon at bounding box center [299, 98] width 6 height 7
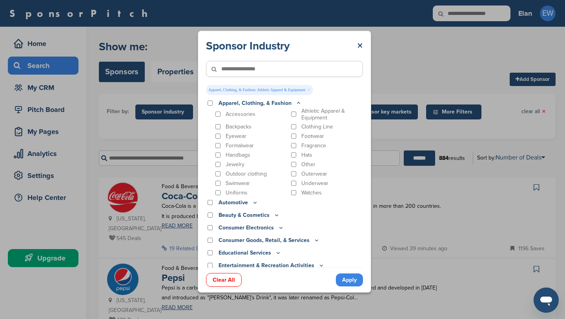
click at [351, 277] on link "Apply" at bounding box center [349, 279] width 27 height 13
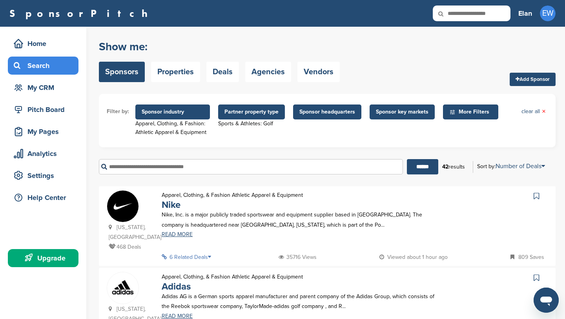
click at [403, 110] on span "Sponsor key markets" at bounding box center [402, 112] width 53 height 9
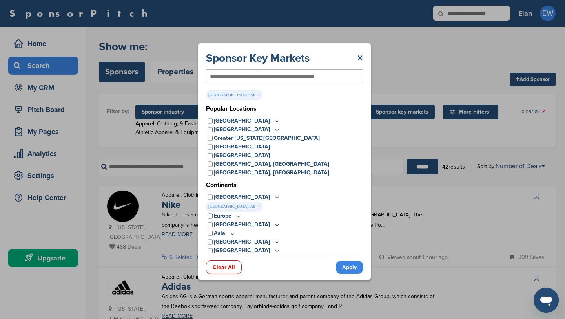
click at [356, 270] on link "Apply" at bounding box center [349, 267] width 27 height 13
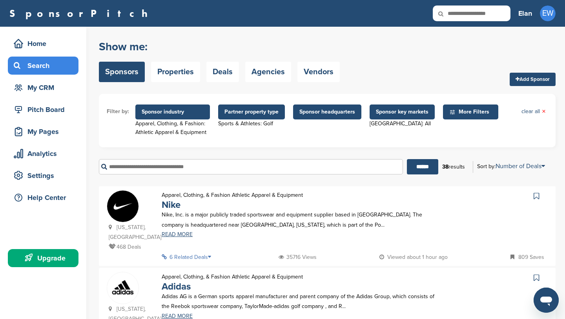
scroll to position [13, 0]
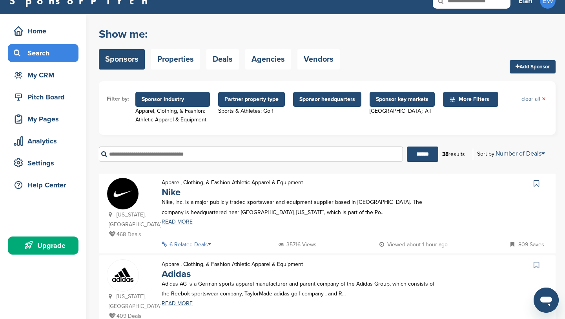
click at [54, 243] on div "Upgrade" at bounding box center [45, 245] width 67 height 14
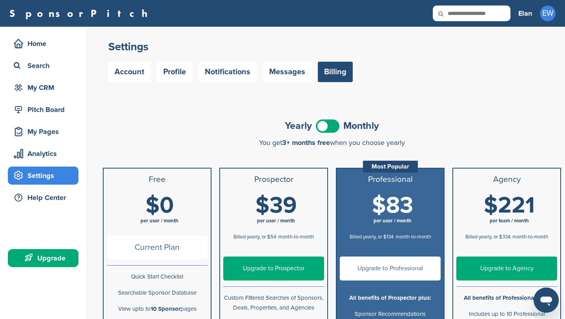
click at [60, 53] on div "Home Search My CRM" at bounding box center [43, 66] width 71 height 62
click at [44, 50] on div "Home" at bounding box center [45, 44] width 67 height 14
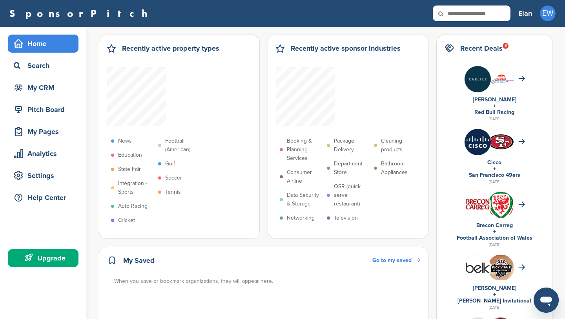
click at [536, 12] on div "Elan EW Getting Started CRM Settings Profile Messages 0 Plans & Pricing Sign Out" at bounding box center [537, 13] width 37 height 17
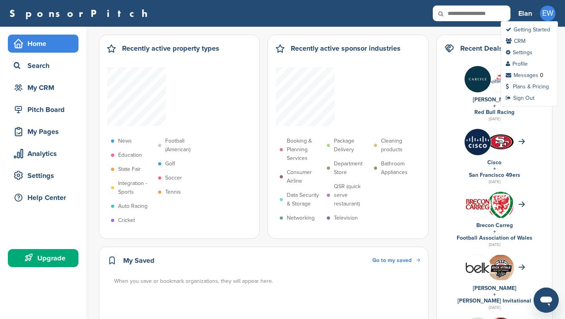
click at [543, 12] on span "EW" at bounding box center [548, 13] width 16 height 16
click at [515, 84] on link "Plans & Pricing" at bounding box center [527, 86] width 43 height 7
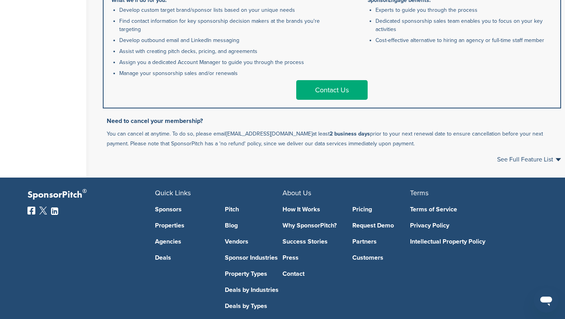
scroll to position [490, 0]
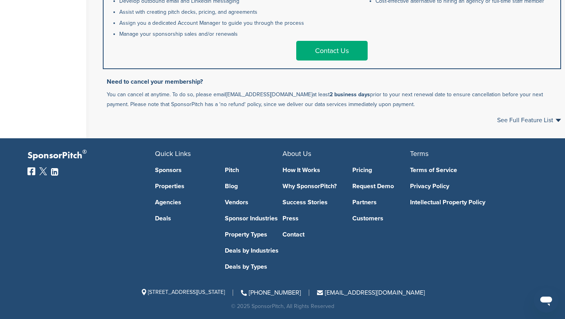
click at [340, 50] on link "Contact Us" at bounding box center [331, 51] width 71 height 20
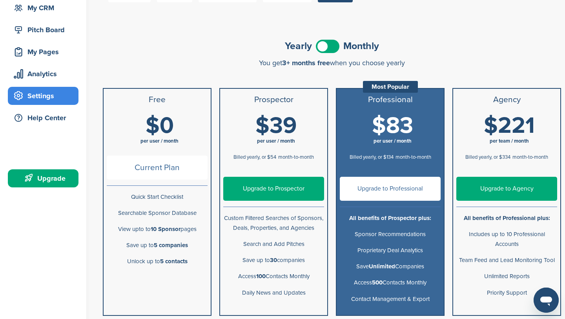
scroll to position [0, 0]
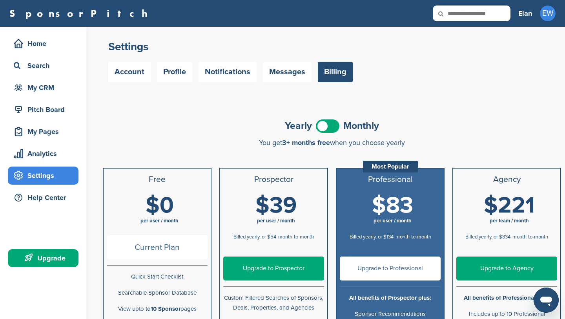
click at [60, 18] on link "SponsorPitch" at bounding box center [80, 13] width 143 height 10
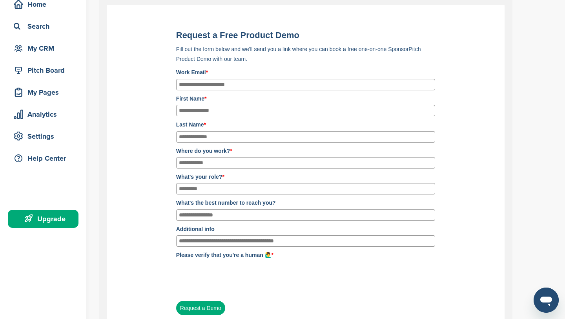
scroll to position [40, 0]
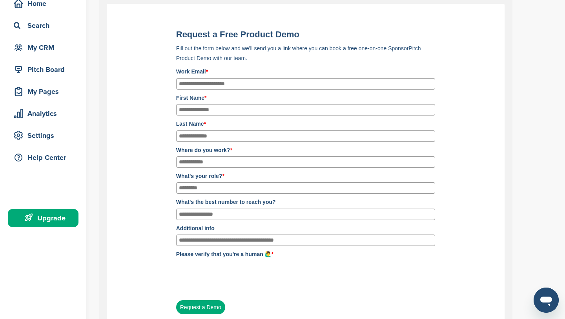
click at [314, 84] on input "Work Email *" at bounding box center [305, 83] width 259 height 11
type input "**********"
click at [239, 112] on input "First Name *" at bounding box center [305, 109] width 259 height 11
type input "****"
type input "*********"
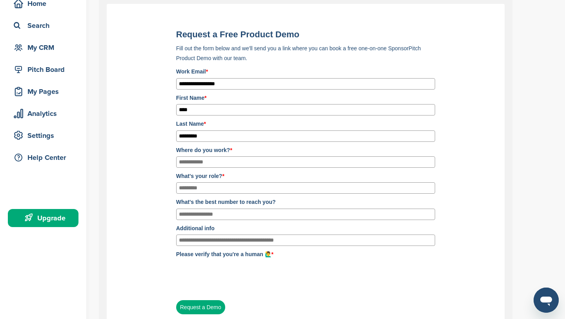
type input "**********"
click at [226, 163] on input "Where do you work? *" at bounding box center [305, 161] width 259 height 11
type input "**********"
click at [223, 187] on input "What's your role? *" at bounding box center [305, 187] width 259 height 11
type input "**********"
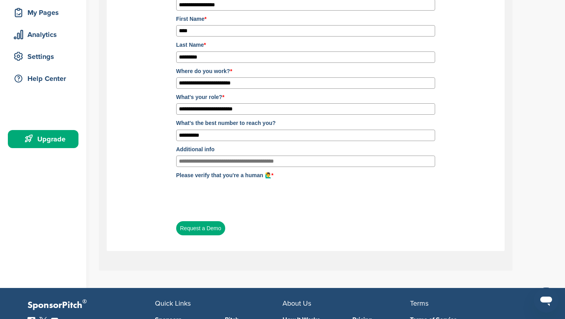
scroll to position [120, 0]
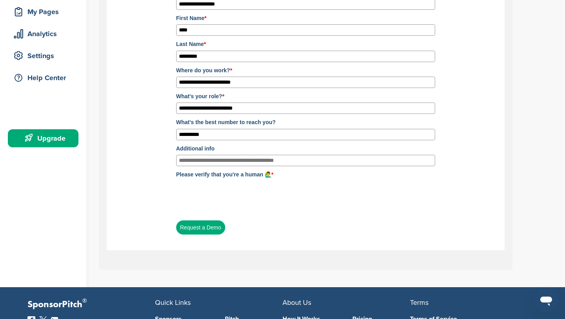
click at [236, 166] on input "Additional info" at bounding box center [305, 160] width 259 height 11
type input "*"
click at [236, 166] on input "Additional info" at bounding box center [305, 160] width 259 height 11
type input "**********"
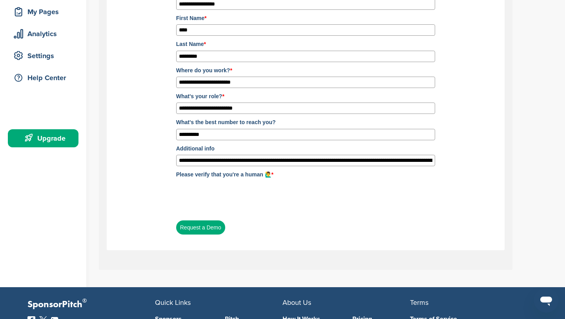
click at [193, 230] on button "Request a Demo" at bounding box center [200, 227] width 49 height 14
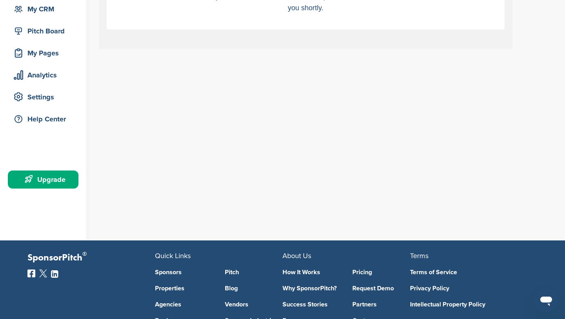
scroll to position [0, 0]
